Goal: Transaction & Acquisition: Purchase product/service

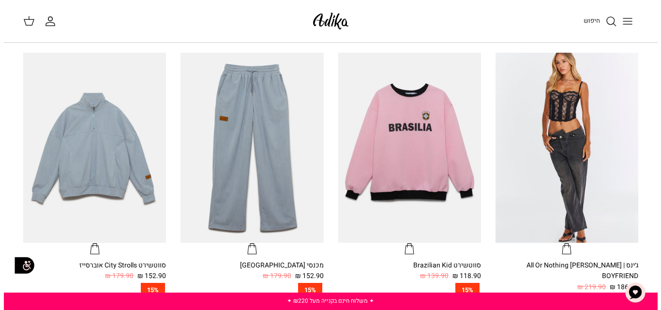
scroll to position [290, 0]
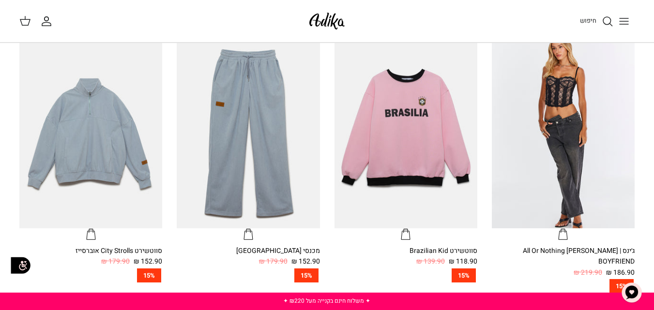
click at [596, 19] on span "חיפוש" at bounding box center [588, 20] width 16 height 9
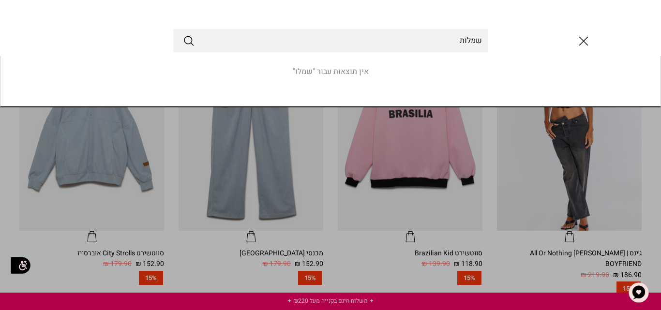
type input "שמלות"
click at [183, 34] on button "Submit" at bounding box center [189, 40] width 12 height 13
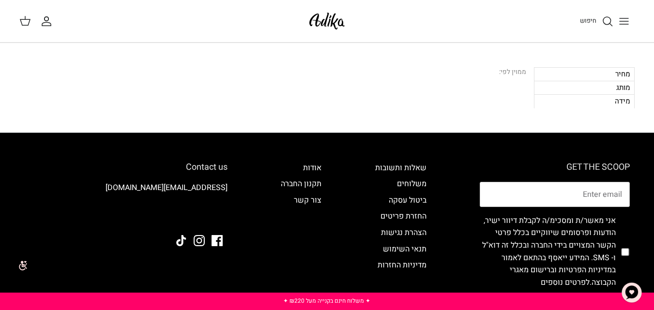
click at [622, 17] on icon "Toggle menu" at bounding box center [624, 21] width 12 height 12
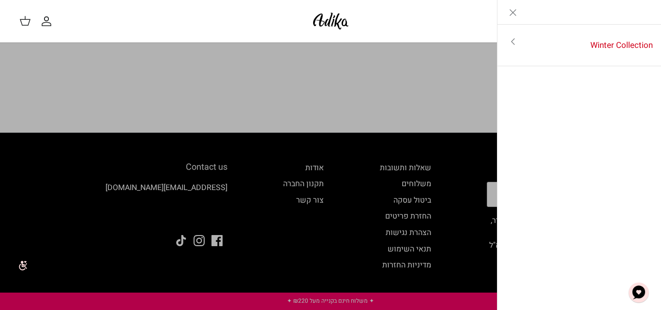
click at [450, 56] on link "Toggle menu" at bounding box center [330, 155] width 661 height 310
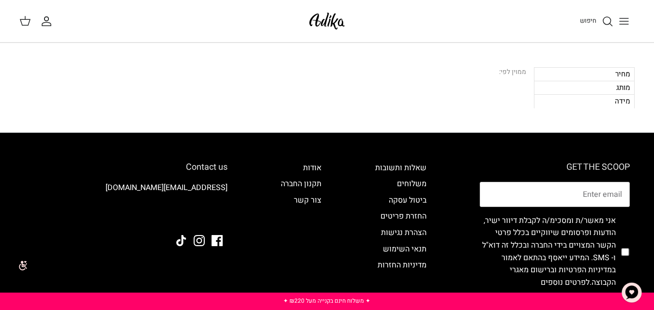
click at [594, 21] on span "חיפוש" at bounding box center [588, 20] width 16 height 9
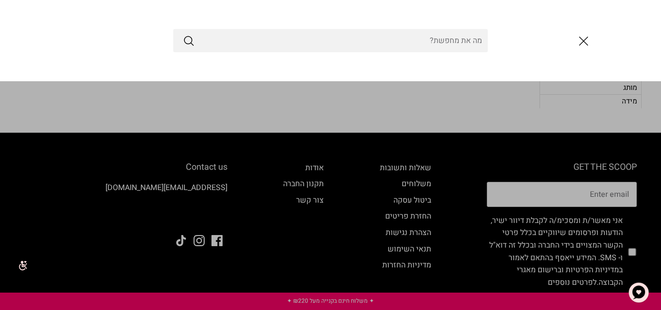
click at [594, 37] on button "סגור" at bounding box center [584, 41] width 26 height 26
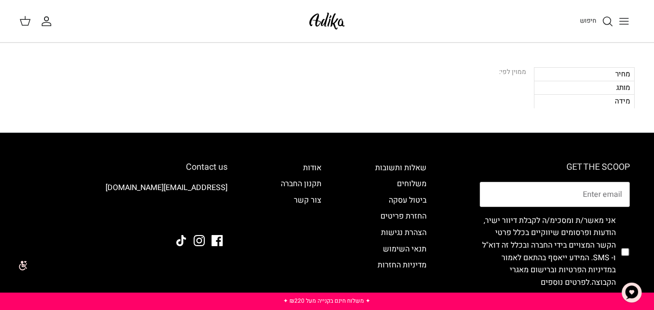
click at [294, 19] on div "החשבון שלי חיפוש" at bounding box center [157, 21] width 277 height 13
click at [318, 24] on img at bounding box center [326, 21] width 41 height 23
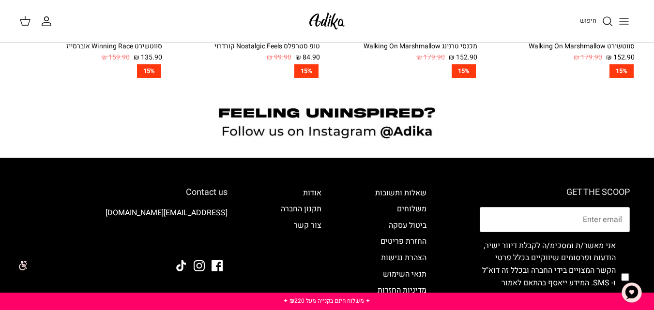
scroll to position [823, 0]
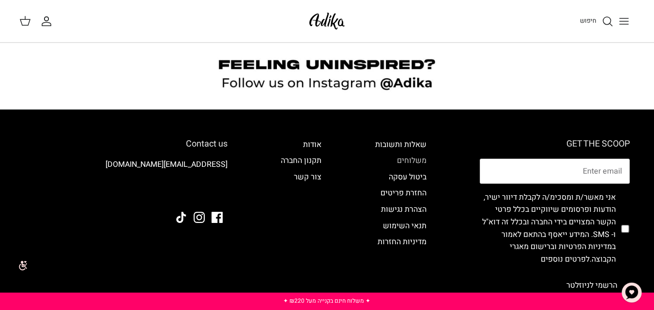
click at [405, 155] on link "משלוחים" at bounding box center [412, 161] width 30 height 12
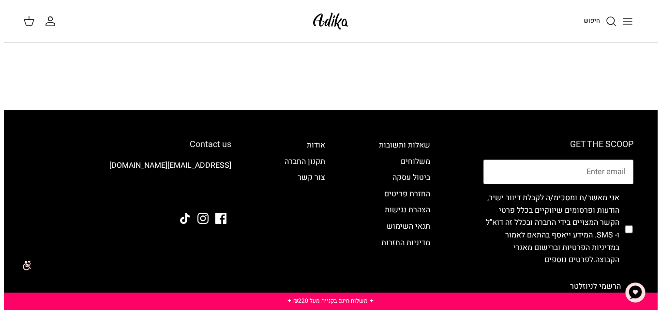
scroll to position [581, 0]
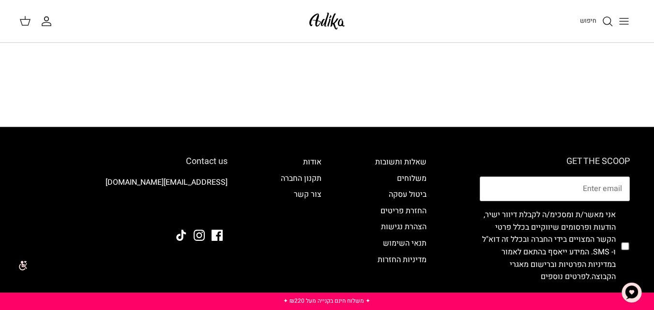
click at [618, 16] on button "Toggle menu" at bounding box center [623, 21] width 21 height 21
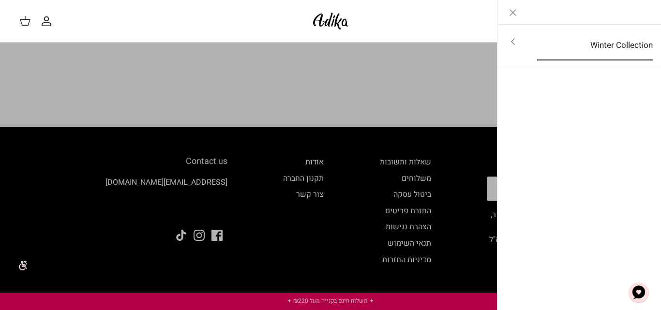
click at [595, 40] on link "Winter Collection" at bounding box center [595, 45] width 133 height 30
click at [640, 41] on link "לכל הפריטים" at bounding box center [579, 42] width 154 height 24
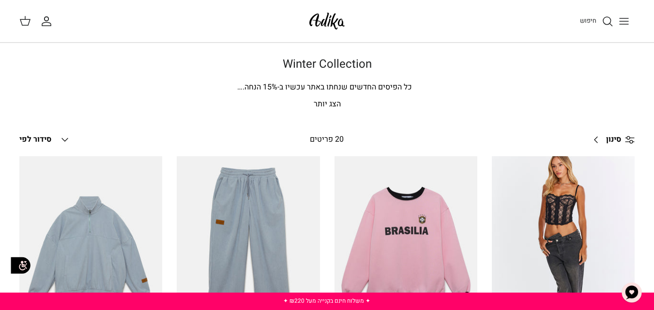
click at [329, 16] on img at bounding box center [326, 21] width 41 height 23
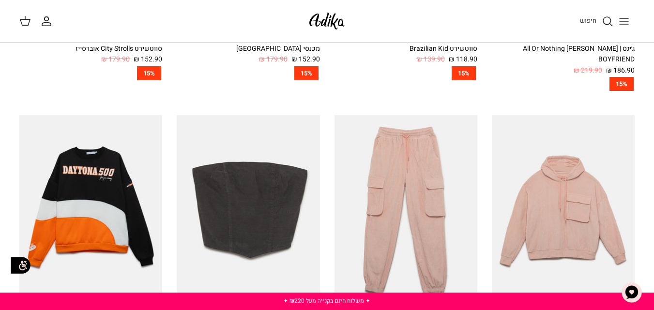
scroll to position [470, 0]
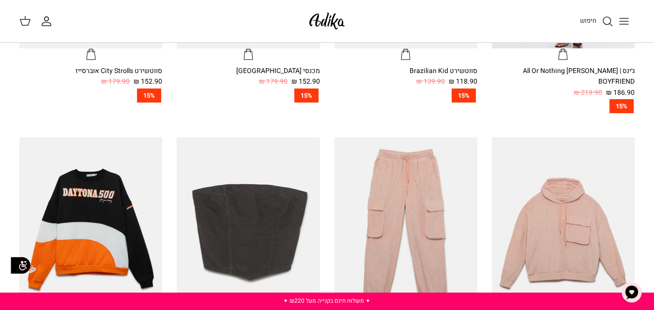
click at [625, 16] on button "Toggle menu" at bounding box center [623, 21] width 21 height 21
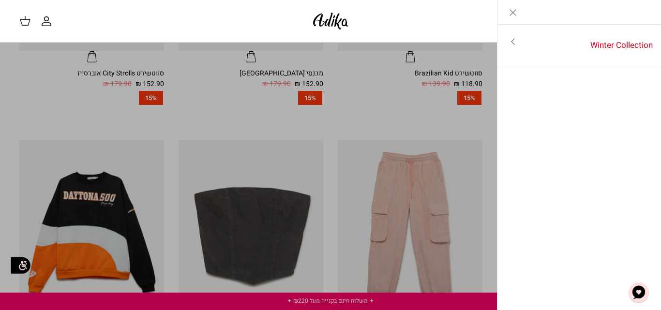
click at [416, 47] on link "Toggle menu" at bounding box center [330, 155] width 661 height 310
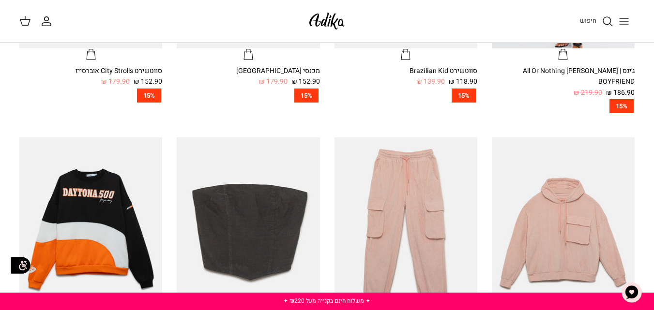
click at [613, 18] on button "Toggle menu" at bounding box center [623, 21] width 21 height 21
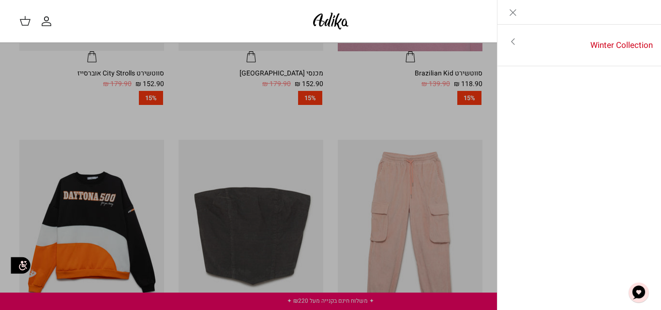
drag, startPoint x: 405, startPoint y: 48, endPoint x: 413, endPoint y: 46, distance: 9.0
click at [405, 48] on link "Toggle menu" at bounding box center [330, 155] width 661 height 310
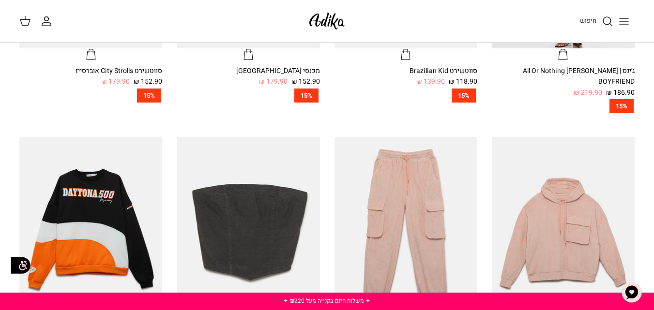
click at [588, 19] on span "חיפוש" at bounding box center [588, 20] width 16 height 9
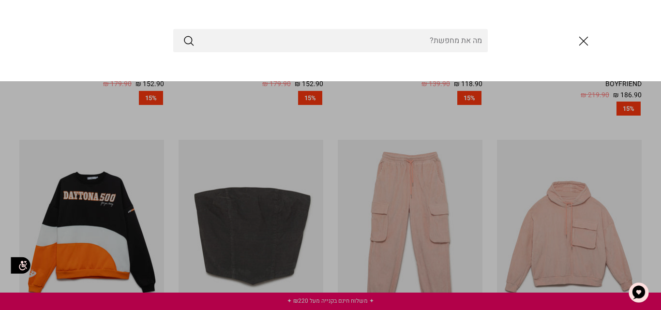
type input "י"
type input "ח"
click at [582, 46] on icon "סגור" at bounding box center [584, 41] width 16 height 16
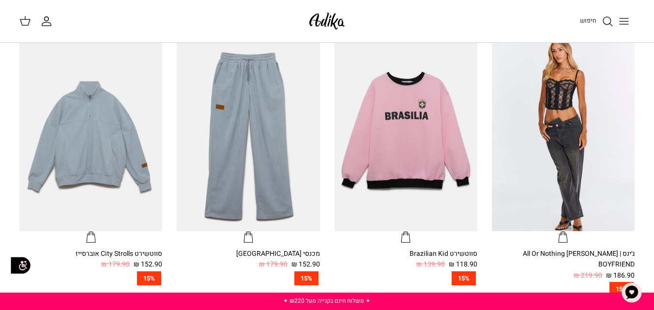
scroll to position [277, 0]
